Goal: Navigation & Orientation: Find specific page/section

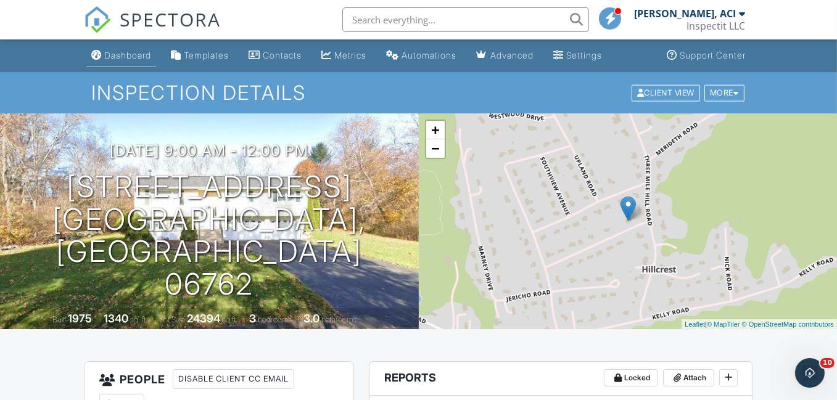
click at [124, 59] on div "Dashboard" at bounding box center [127, 55] width 47 height 10
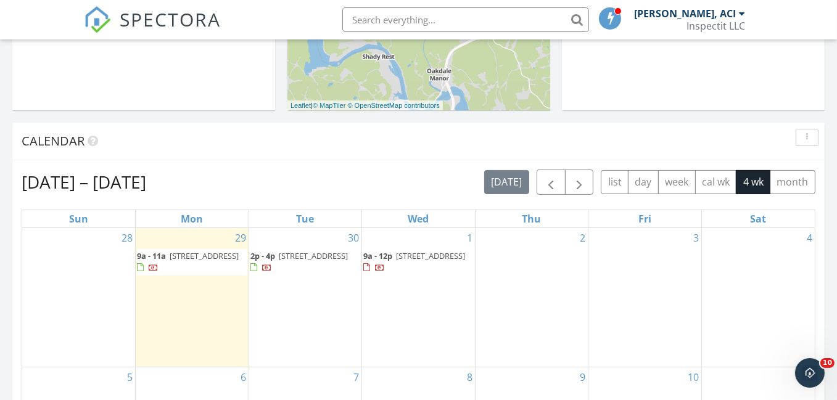
scroll to position [555, 0]
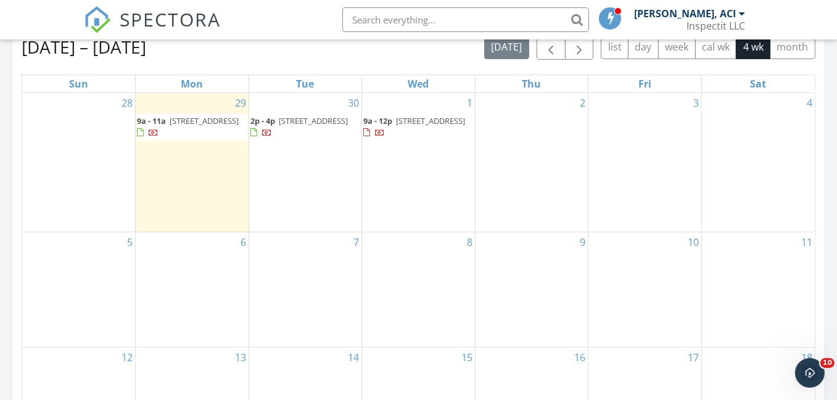
click at [183, 125] on span "9a - 11a [STREET_ADDRESS]" at bounding box center [192, 127] width 110 height 24
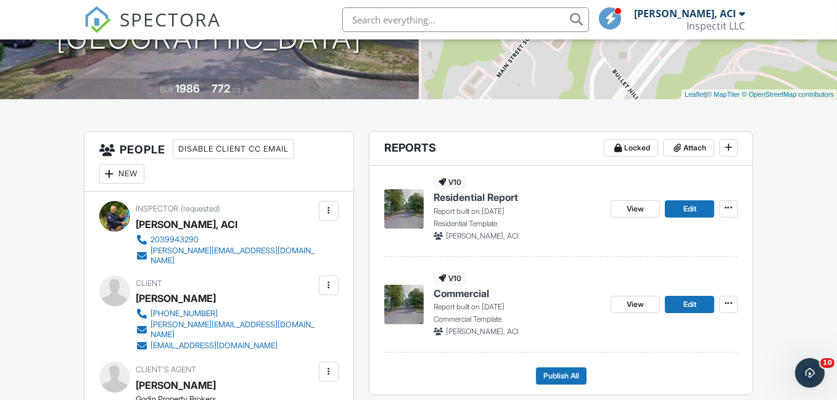
scroll to position [247, 0]
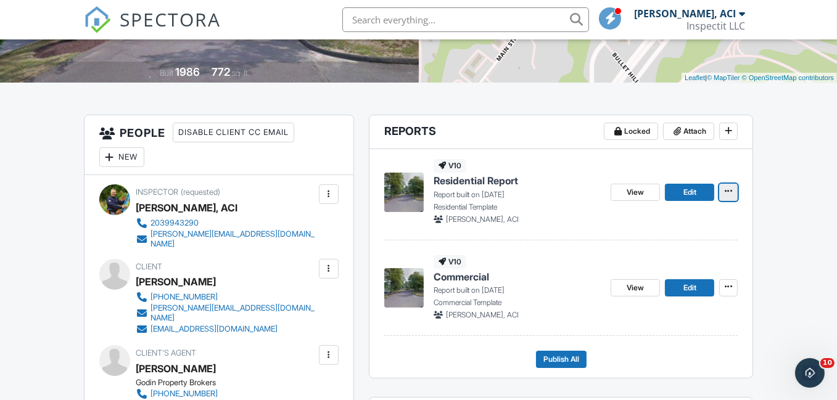
click at [728, 192] on icon at bounding box center [728, 191] width 7 height 9
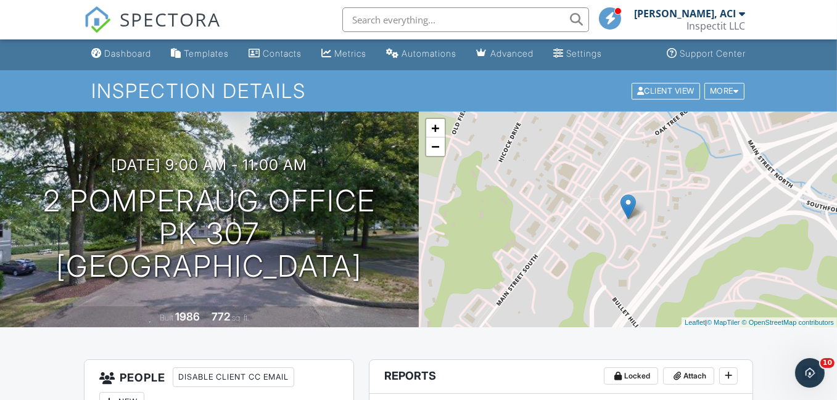
scroll to position [0, 0]
